Goal: Check status: Check status

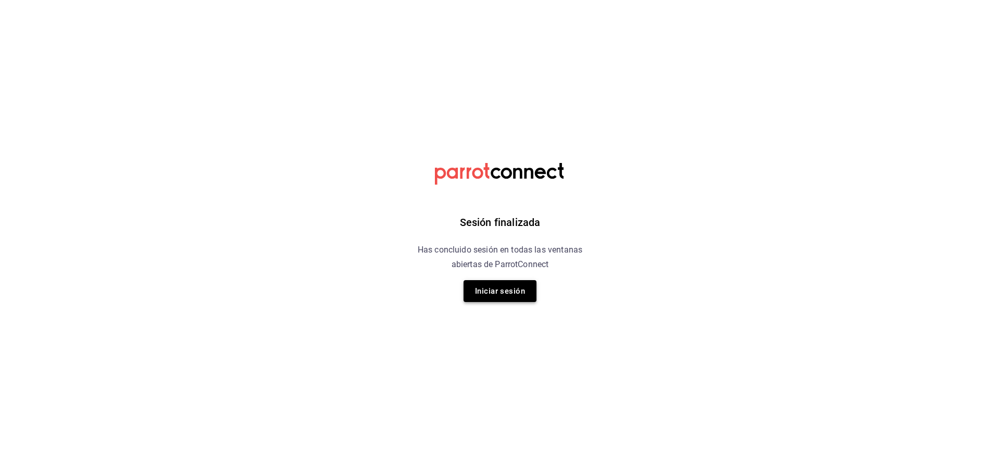
click at [518, 293] on button "Iniciar sesión" at bounding box center [500, 291] width 73 height 22
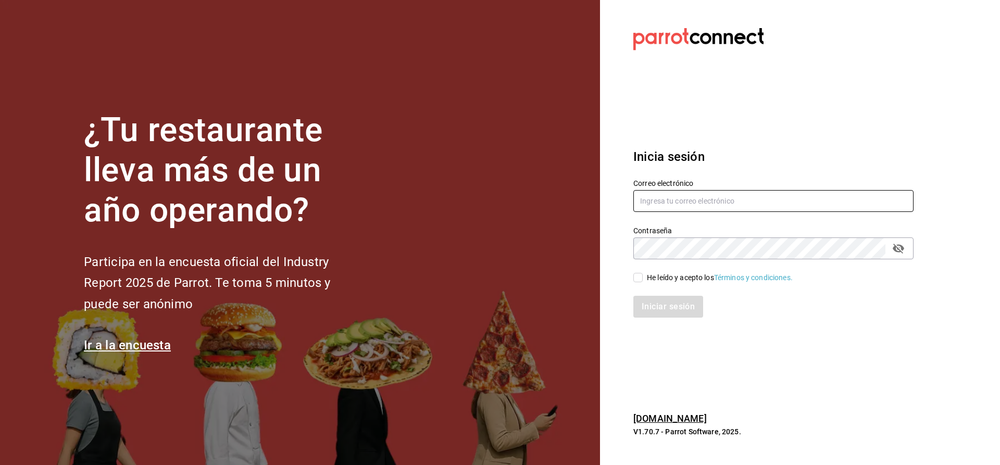
click at [656, 203] on input "text" at bounding box center [773, 201] width 280 height 22
type input "CUERNO.CALZADA@GRUPOCOSTENO.COM"
click at [639, 277] on input "He leído y acepto los Términos y condiciones." at bounding box center [637, 277] width 9 height 9
checkbox input "true"
click at [653, 307] on button "Iniciar sesión" at bounding box center [668, 307] width 71 height 22
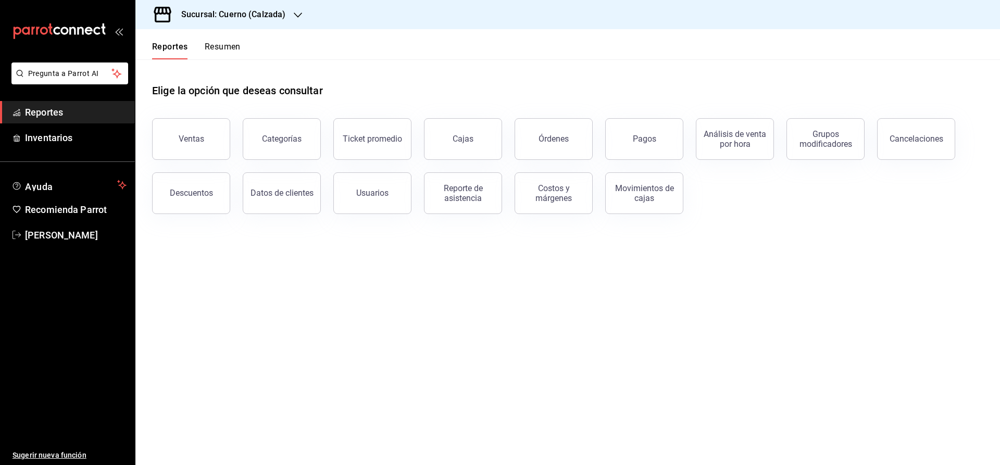
click at [202, 9] on h3 "Sucursal: Cuerno (Calzada)" at bounding box center [229, 14] width 112 height 12
click at [195, 17] on div at bounding box center [500, 232] width 1000 height 465
click at [195, 17] on h3 "Sucursal: Cuerno (Calzada)" at bounding box center [229, 14] width 112 height 12
click at [177, 67] on span "Clavadito (Calzada)" at bounding box center [177, 68] width 66 height 11
click at [189, 136] on div "Ventas" at bounding box center [192, 139] width 26 height 10
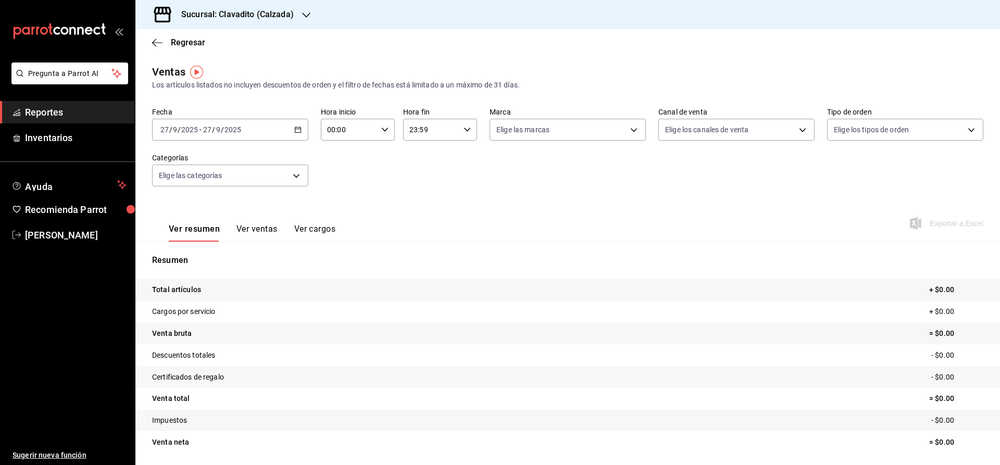
click at [296, 133] on icon "button" at bounding box center [297, 129] width 7 height 7
click at [192, 254] on span "Rango de fechas" at bounding box center [201, 254] width 81 height 11
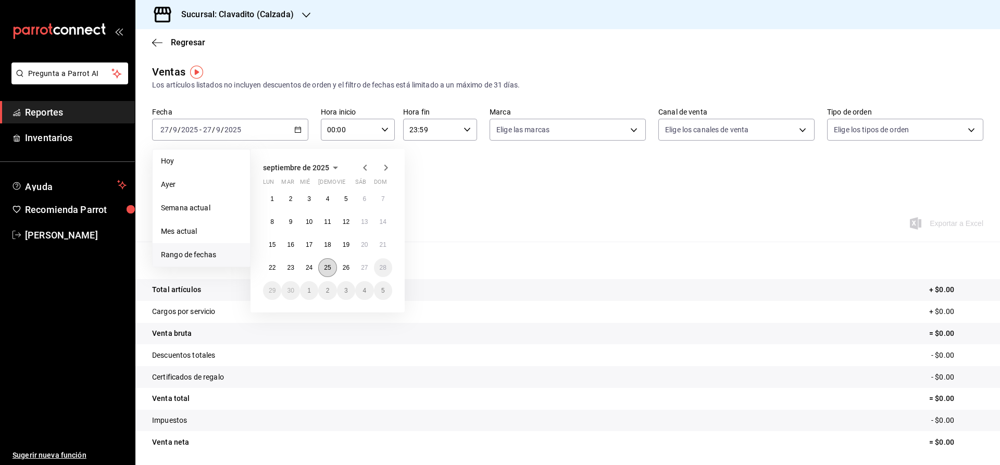
click at [330, 268] on abbr "25" at bounding box center [327, 267] width 7 height 7
click at [340, 268] on button "26" at bounding box center [346, 267] width 18 height 19
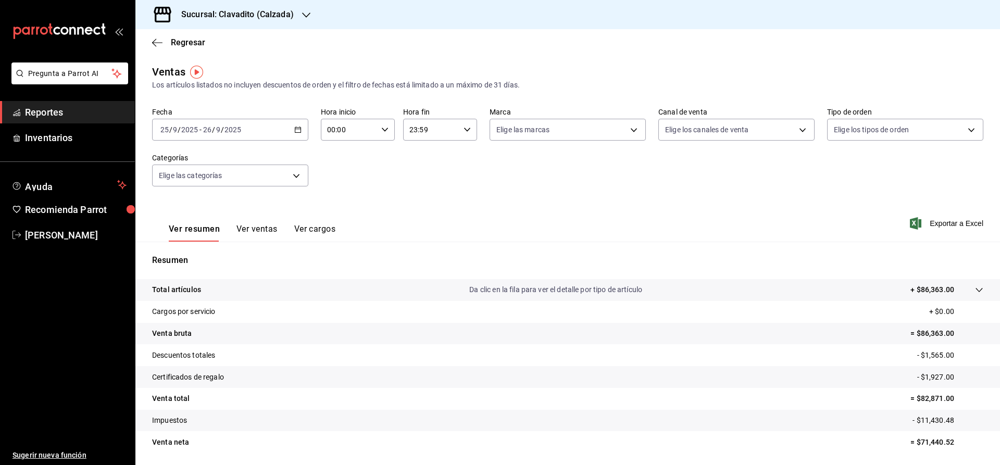
click at [389, 126] on div "00:00 Hora inicio" at bounding box center [358, 130] width 74 height 22
click at [343, 207] on span "02" at bounding box center [339, 206] width 20 height 8
type input "02:00"
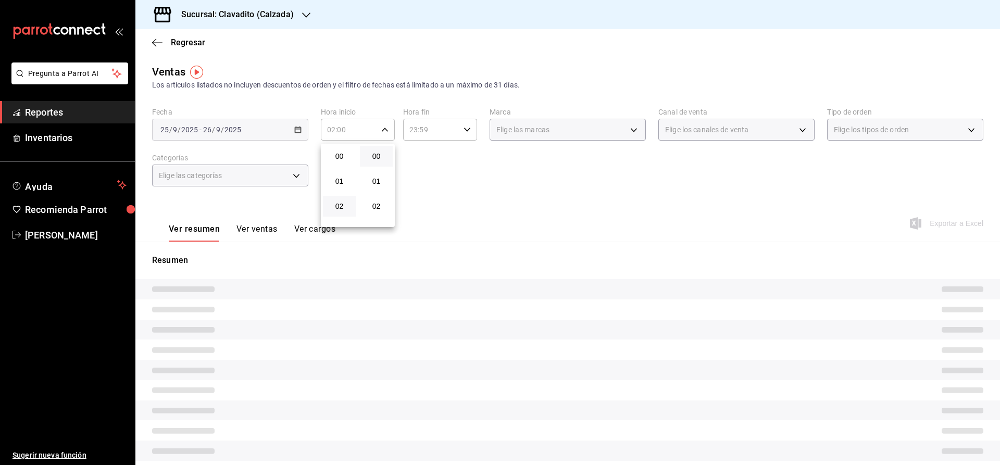
click at [462, 198] on div at bounding box center [500, 232] width 1000 height 465
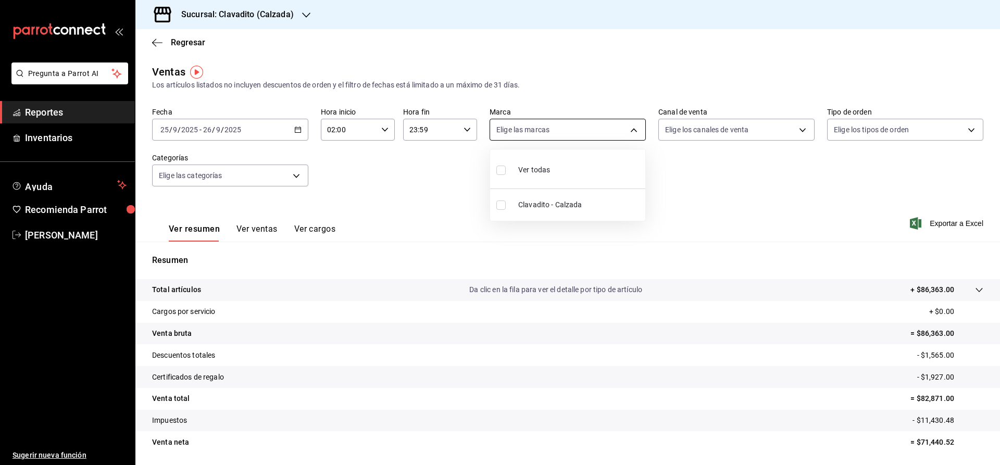
click at [543, 131] on body "Pregunta a Parrot AI Reportes Inventarios Ayuda Recomienda Parrot [PERSON_NAME]…" at bounding box center [500, 232] width 1000 height 465
click at [698, 204] on div at bounding box center [500, 232] width 1000 height 465
click at [298, 131] on icon "button" at bounding box center [297, 129] width 7 height 7
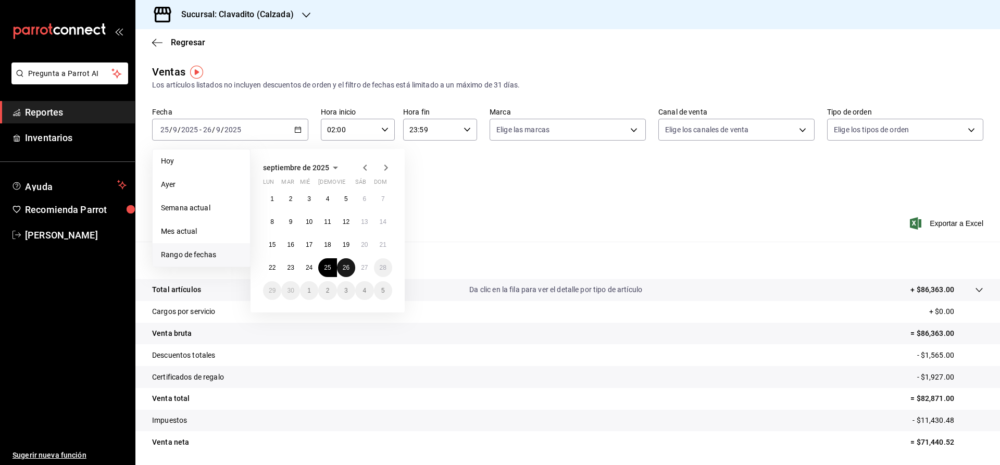
click at [349, 270] on abbr "26" at bounding box center [346, 267] width 7 height 7
click at [357, 270] on button "27" at bounding box center [364, 267] width 18 height 19
